Goal: Information Seeking & Learning: Learn about a topic

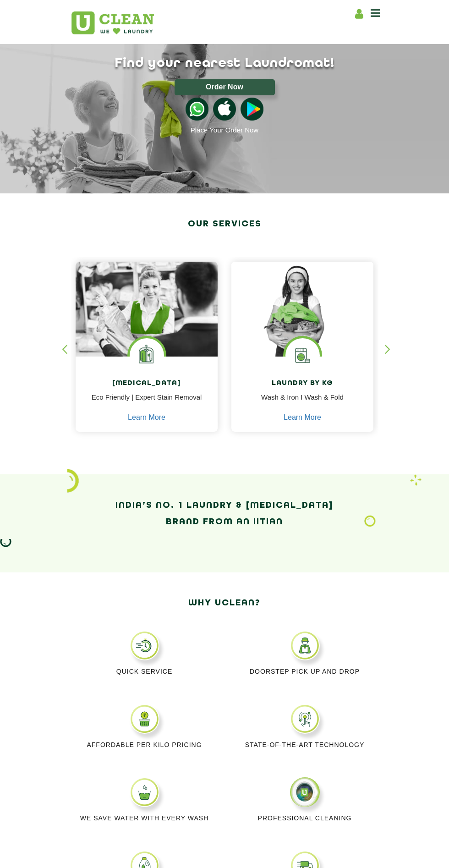
click at [324, 340] on img at bounding box center [302, 309] width 142 height 95
click at [318, 416] on link "Learn More" at bounding box center [303, 417] width 38 height 8
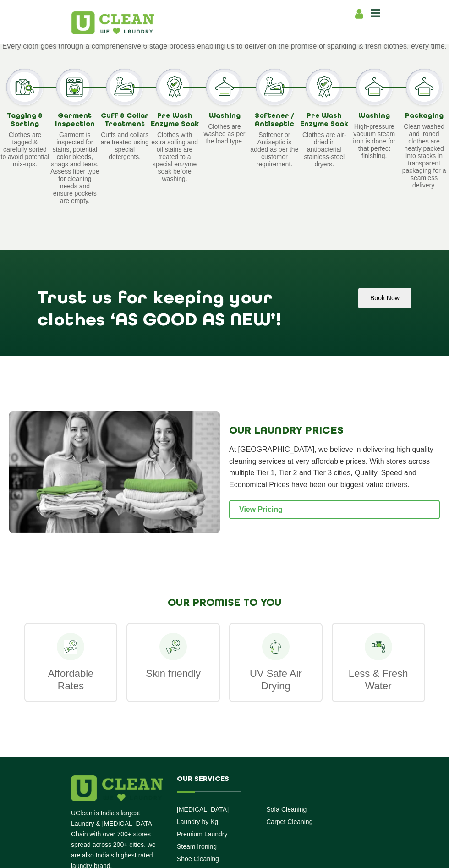
scroll to position [837, 0]
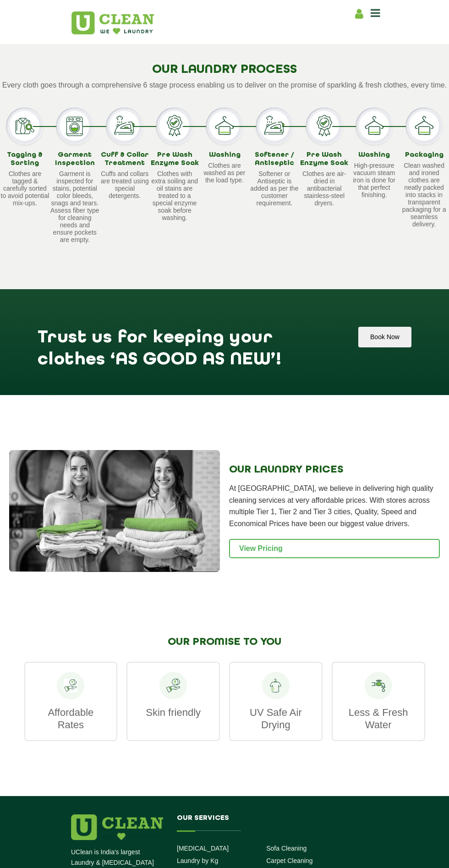
click at [354, 542] on link "View Pricing" at bounding box center [334, 548] width 211 height 19
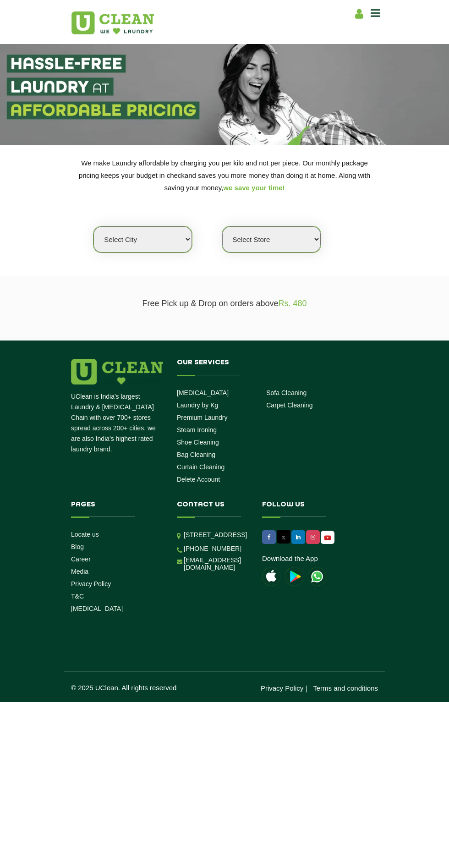
click at [142, 239] on select "Select city [GEOGRAPHIC_DATA] [GEOGRAPHIC_DATA] [GEOGRAPHIC_DATA] [GEOGRAPHIC_D…" at bounding box center [142, 239] width 99 height 26
select select "2"
click at [93, 226] on select "Select city [GEOGRAPHIC_DATA] [GEOGRAPHIC_DATA] [GEOGRAPHIC_DATA] [GEOGRAPHIC_D…" at bounding box center [142, 239] width 99 height 26
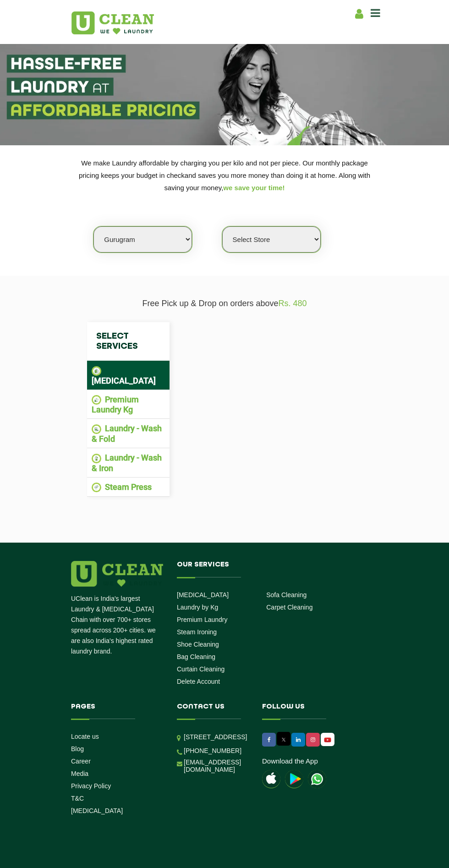
click at [290, 241] on select "Select Store" at bounding box center [271, 239] width 99 height 26
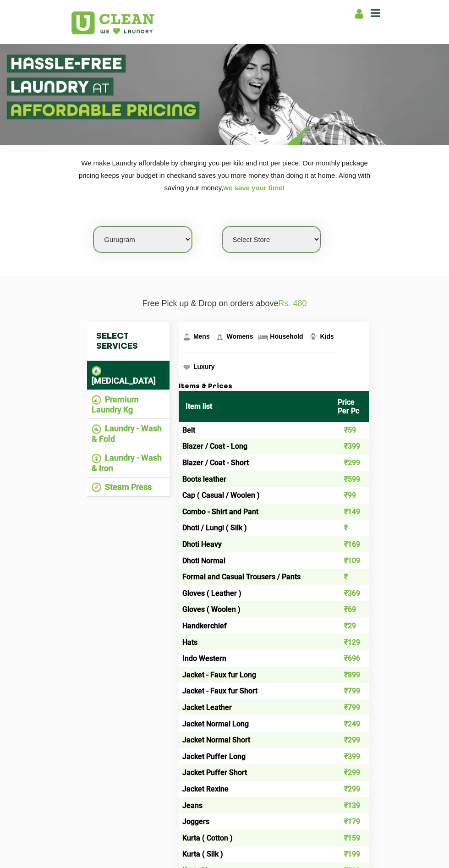
select select "359"
click at [222, 226] on select "Select Store UClean Sector 47 UClean Gurgaon Sector 66 UClean Sun City Gurgaon …" at bounding box center [271, 239] width 99 height 26
click at [151, 425] on li "Laundry - Wash & Fold" at bounding box center [128, 433] width 73 height 20
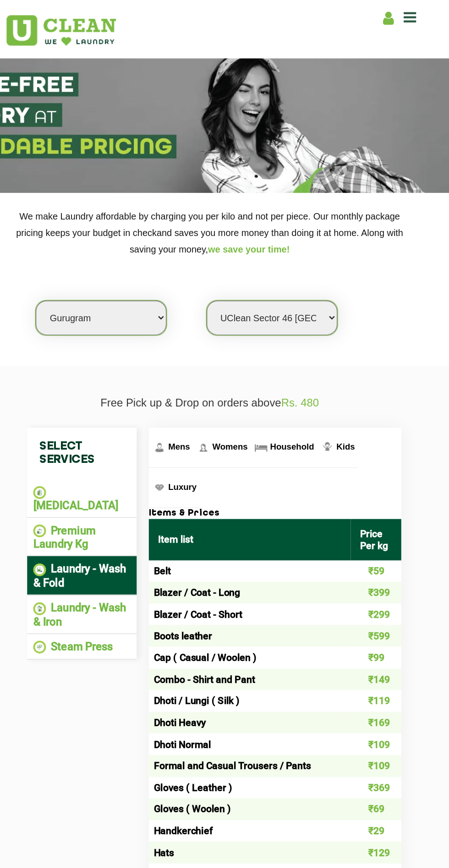
click at [142, 453] on li "Laundry - Wash & Iron" at bounding box center [128, 463] width 73 height 20
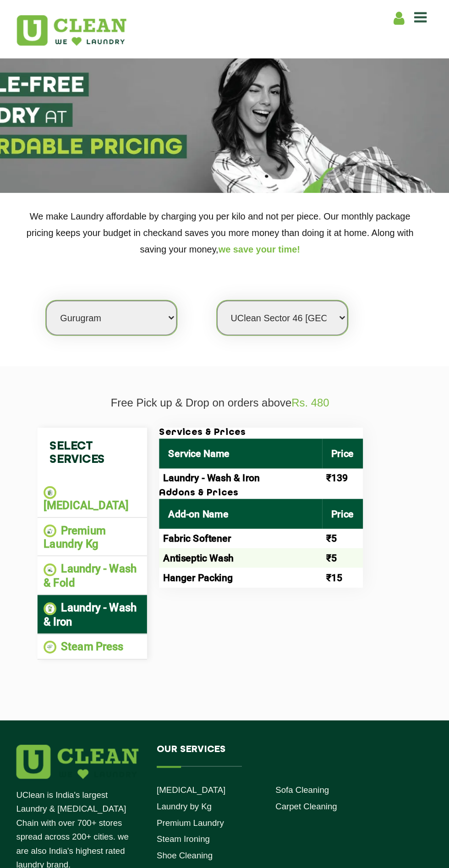
click at [146, 427] on li "Laundry - Wash & Fold" at bounding box center [128, 433] width 73 height 20
